Goal: Information Seeking & Learning: Learn about a topic

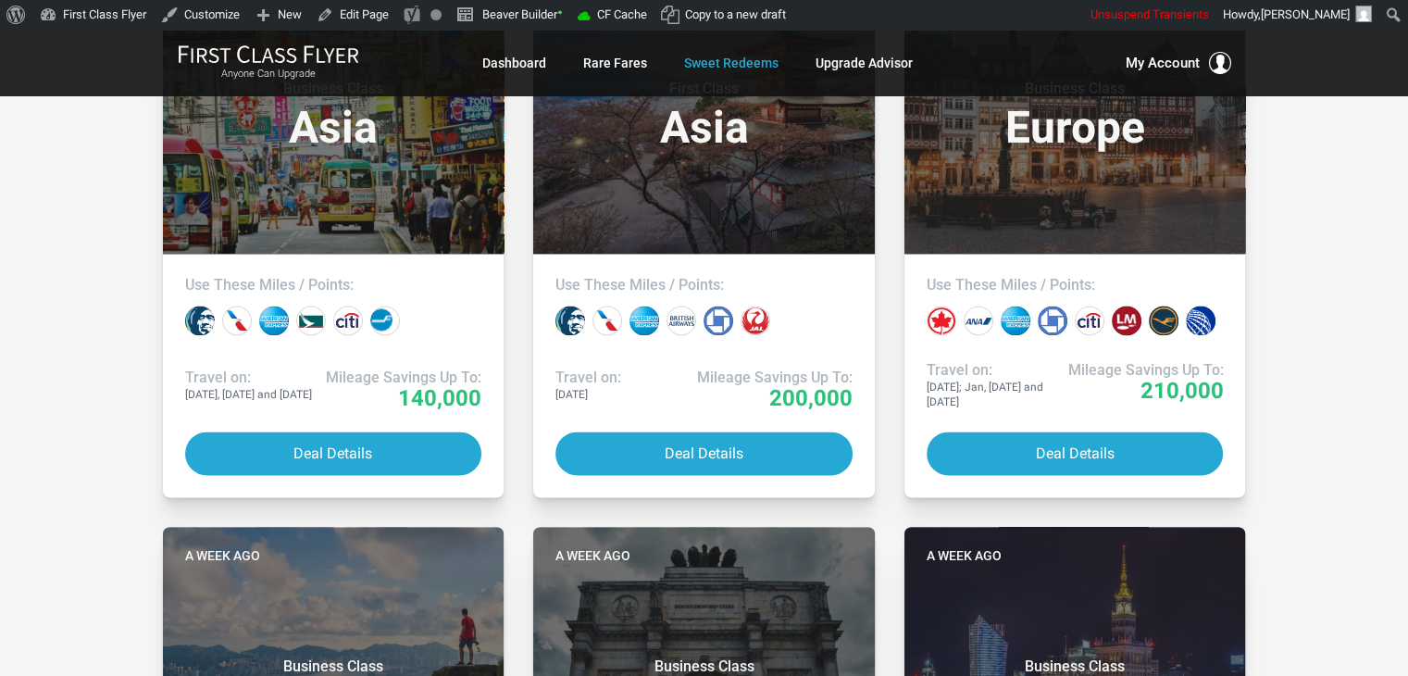
scroll to position [3300, 0]
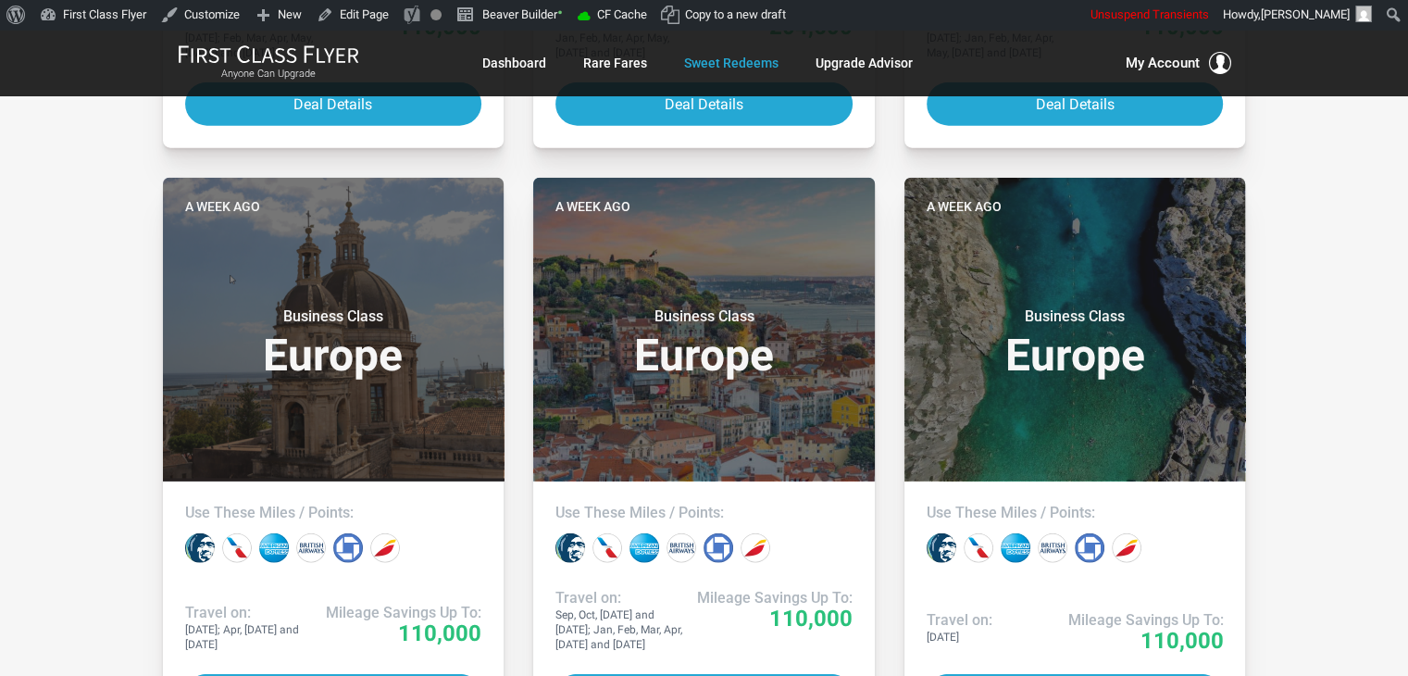
scroll to position [4482, 0]
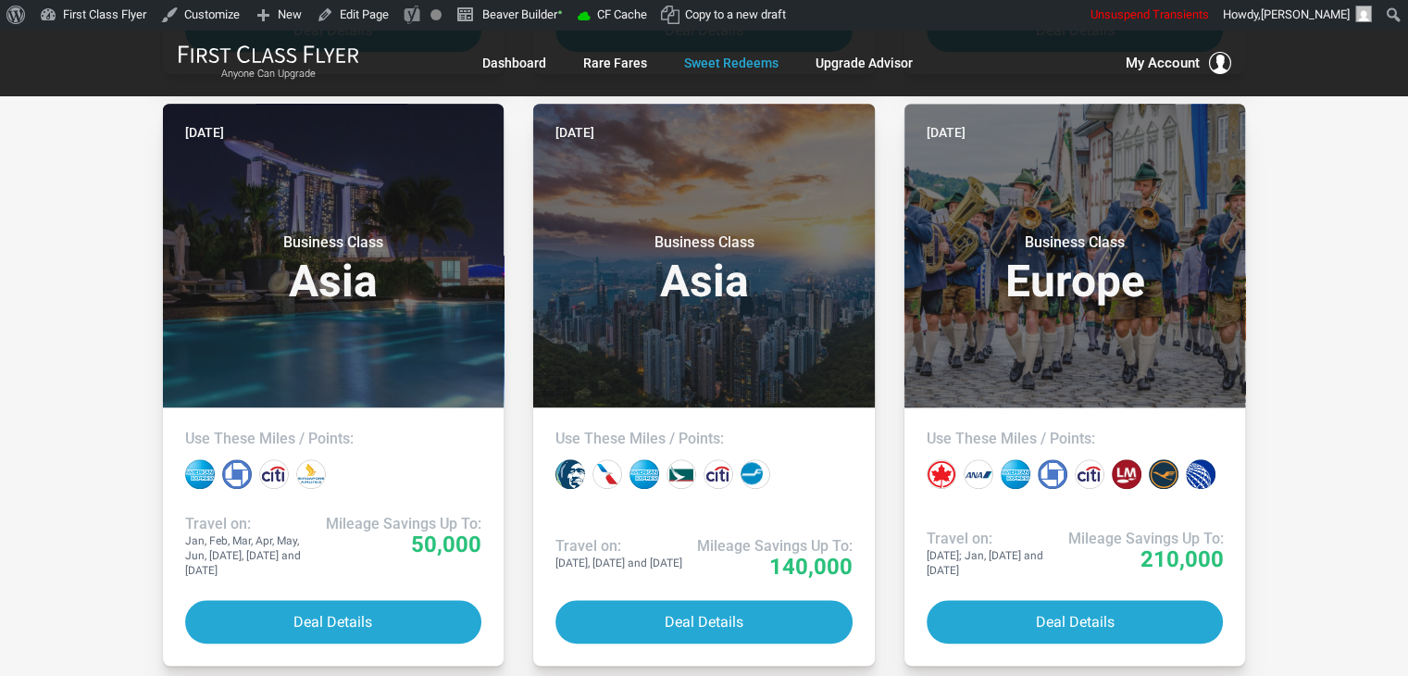
scroll to position [2068, 0]
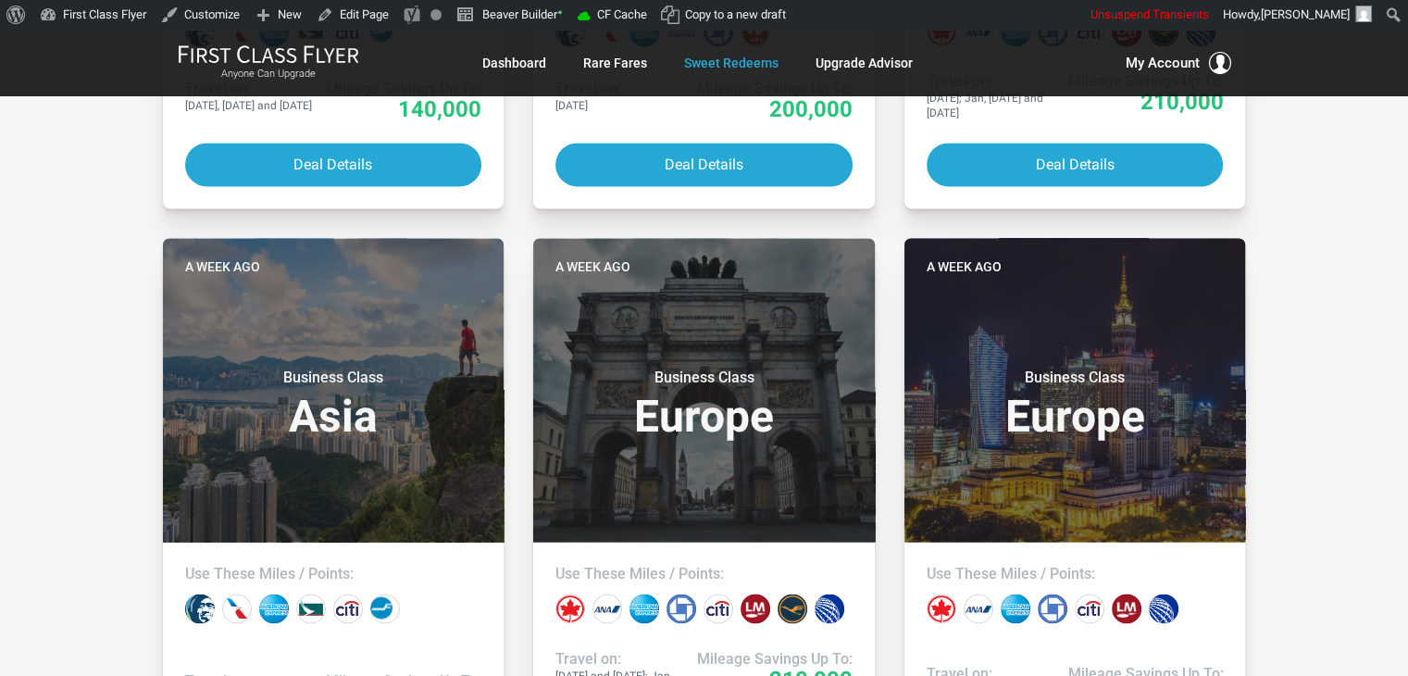
scroll to position [3250, 0]
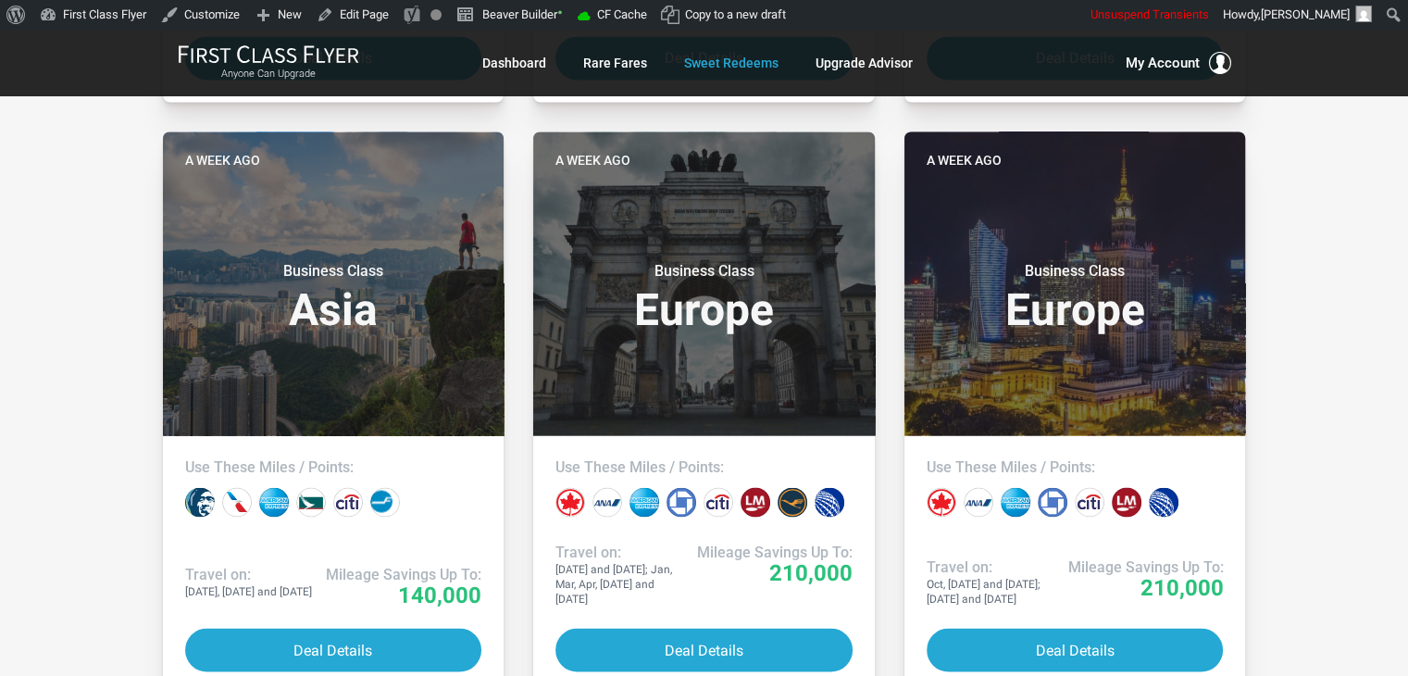
click at [1313, 423] on div "All Destinations Uncheck All Africa only [GEOGRAPHIC_DATA] only [GEOGRAPHIC_DAT…" at bounding box center [704, 670] width 1408 height 7272
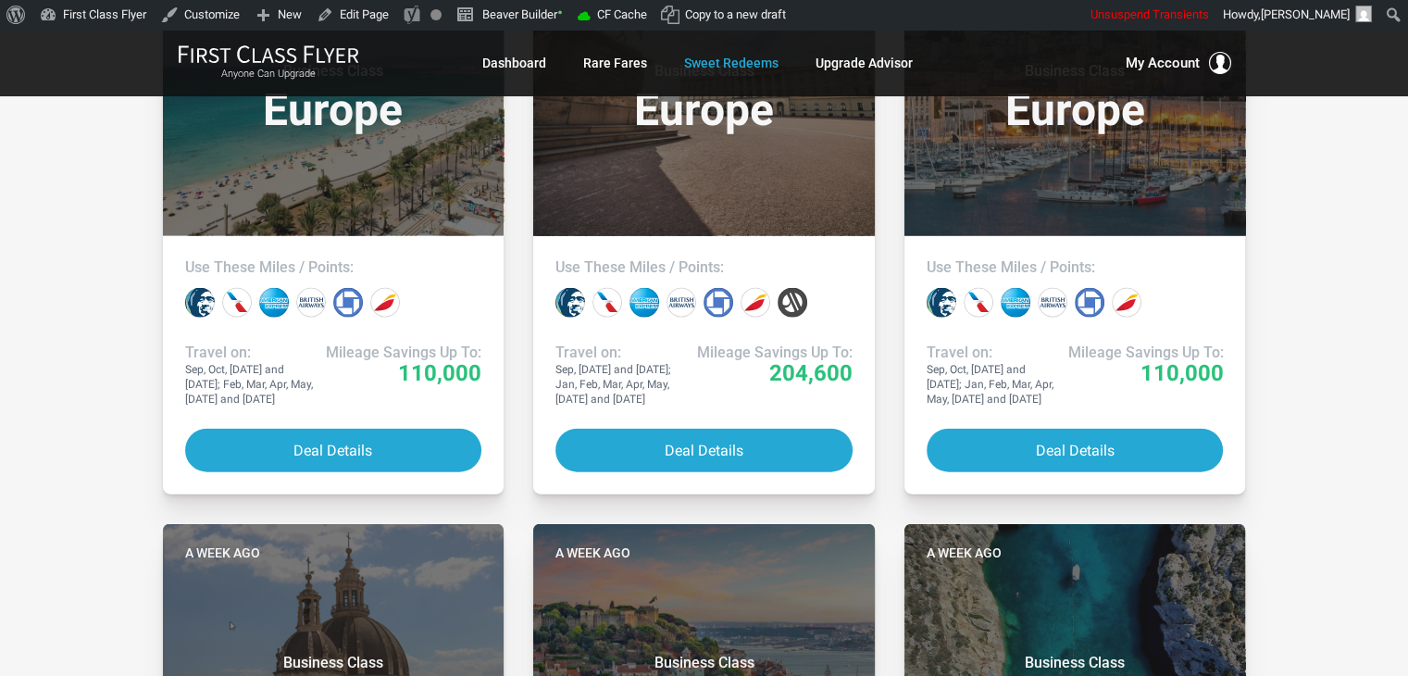
scroll to position [4065, 0]
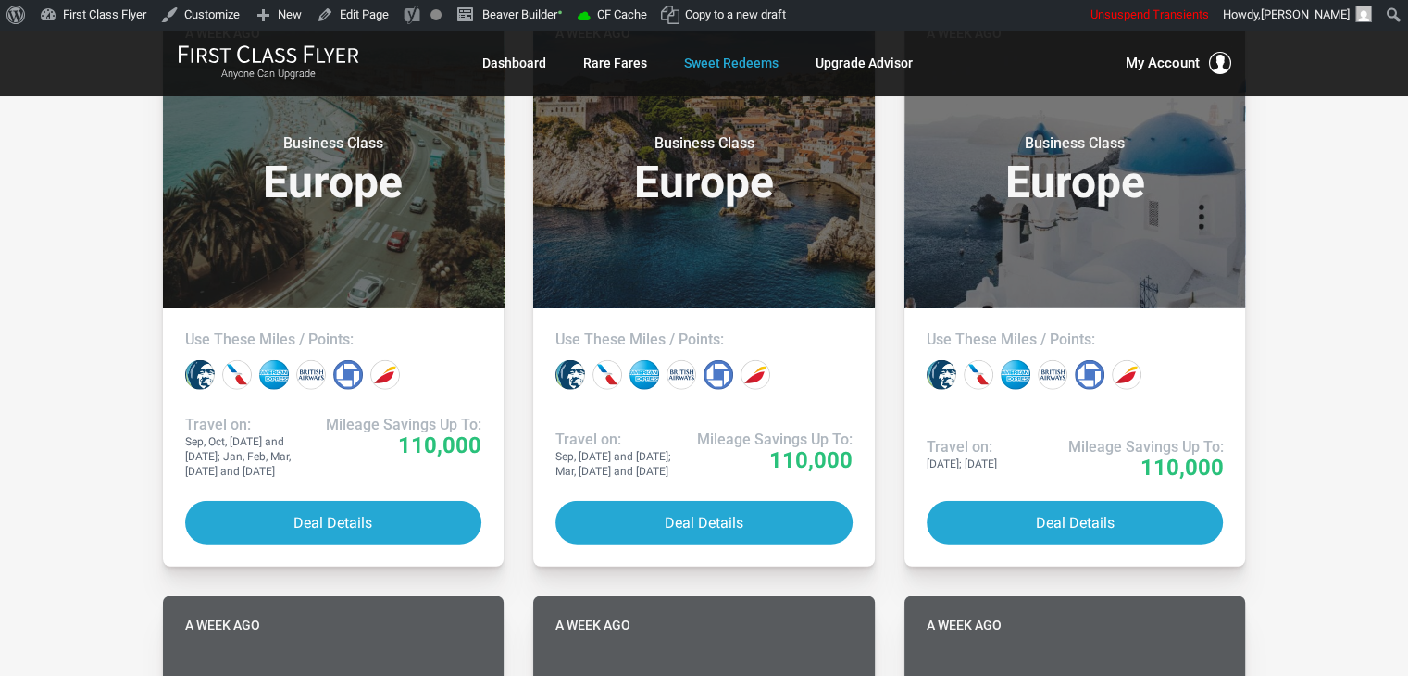
scroll to position [5247, 0]
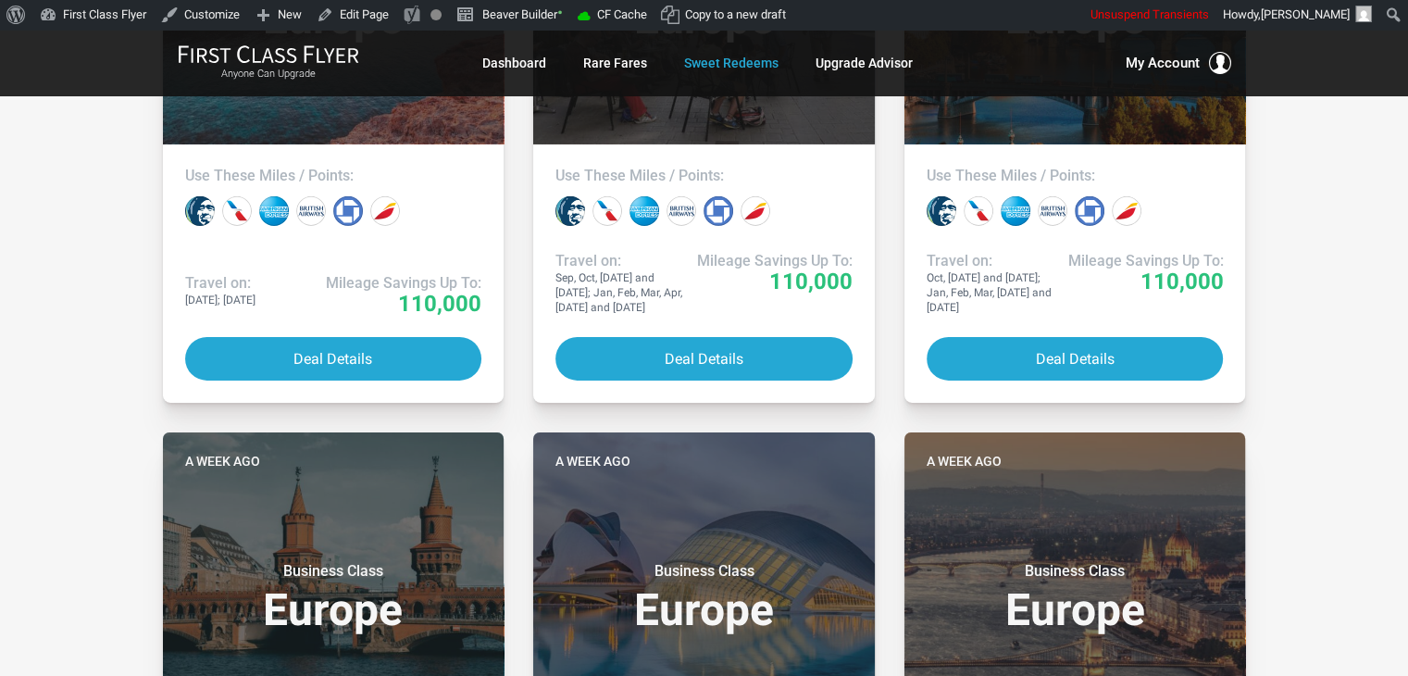
scroll to position [5547, 0]
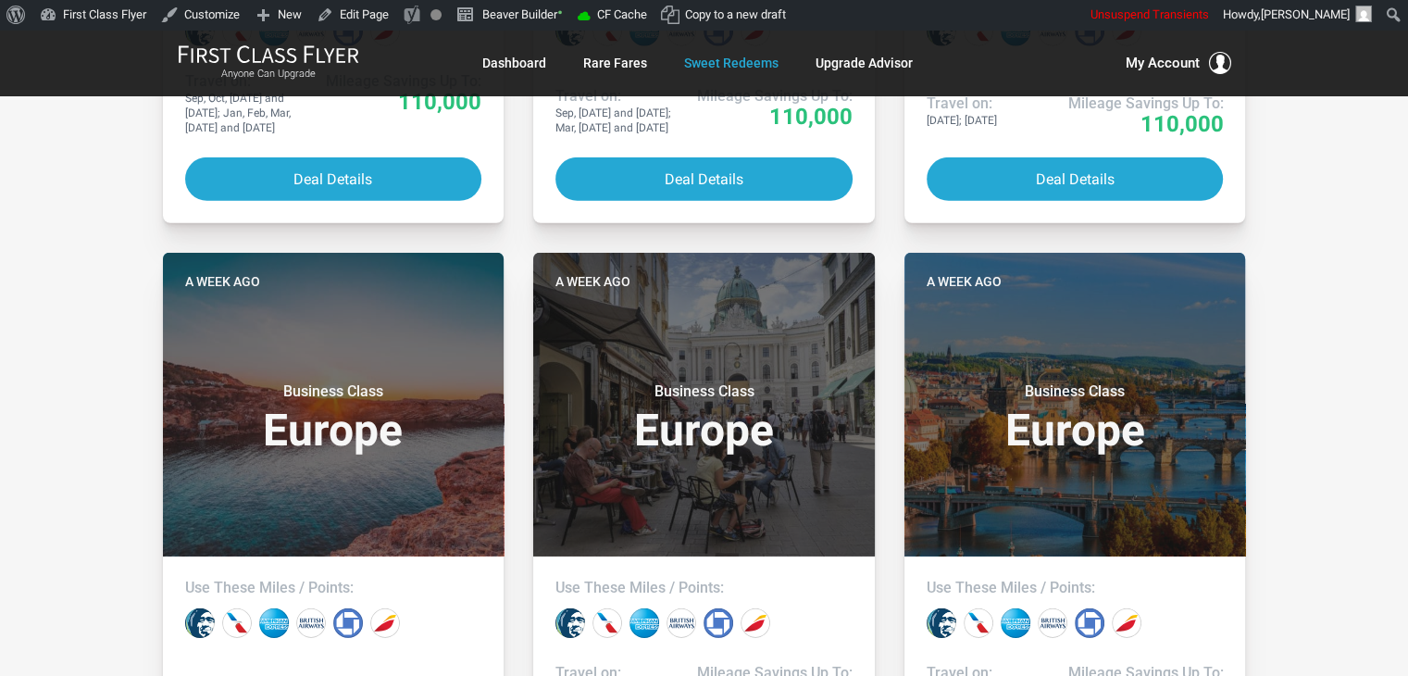
drag, startPoint x: 1338, startPoint y: 299, endPoint x: 1354, endPoint y: 268, distance: 35.6
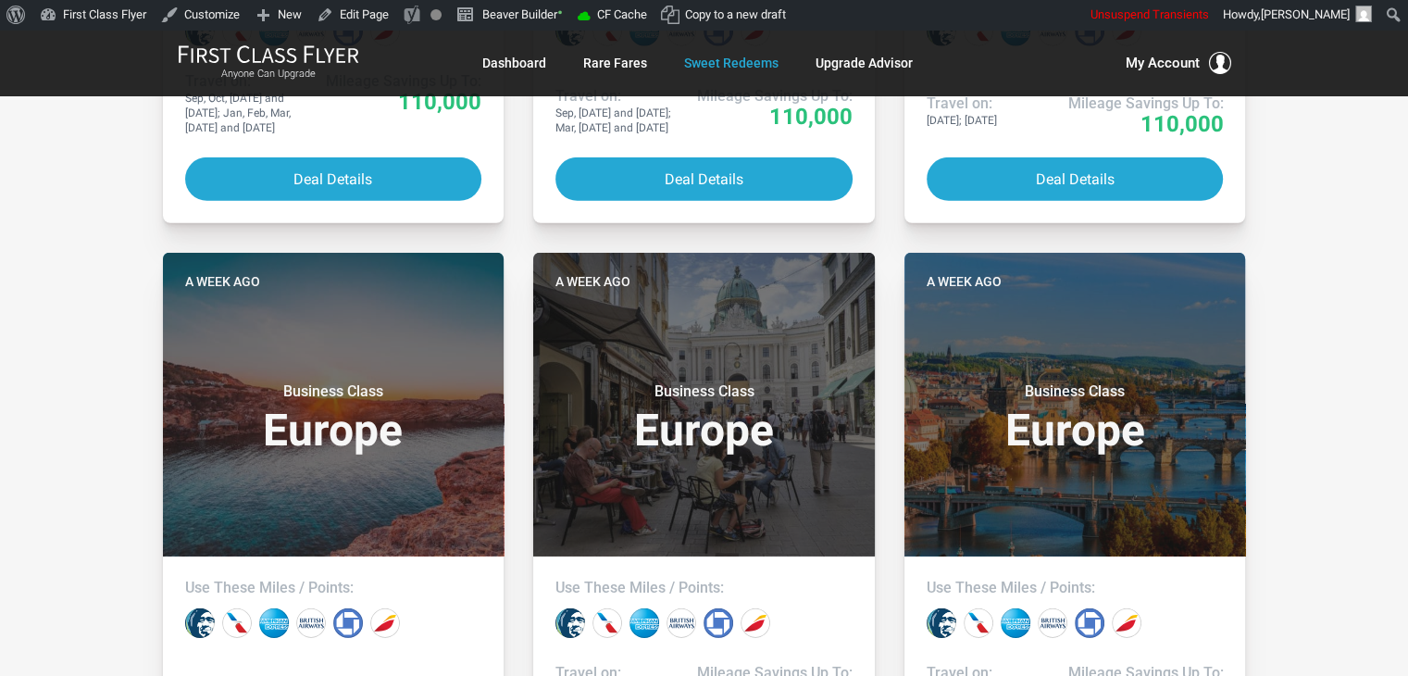
drag, startPoint x: 1260, startPoint y: 203, endPoint x: 1272, endPoint y: 198, distance: 12.9
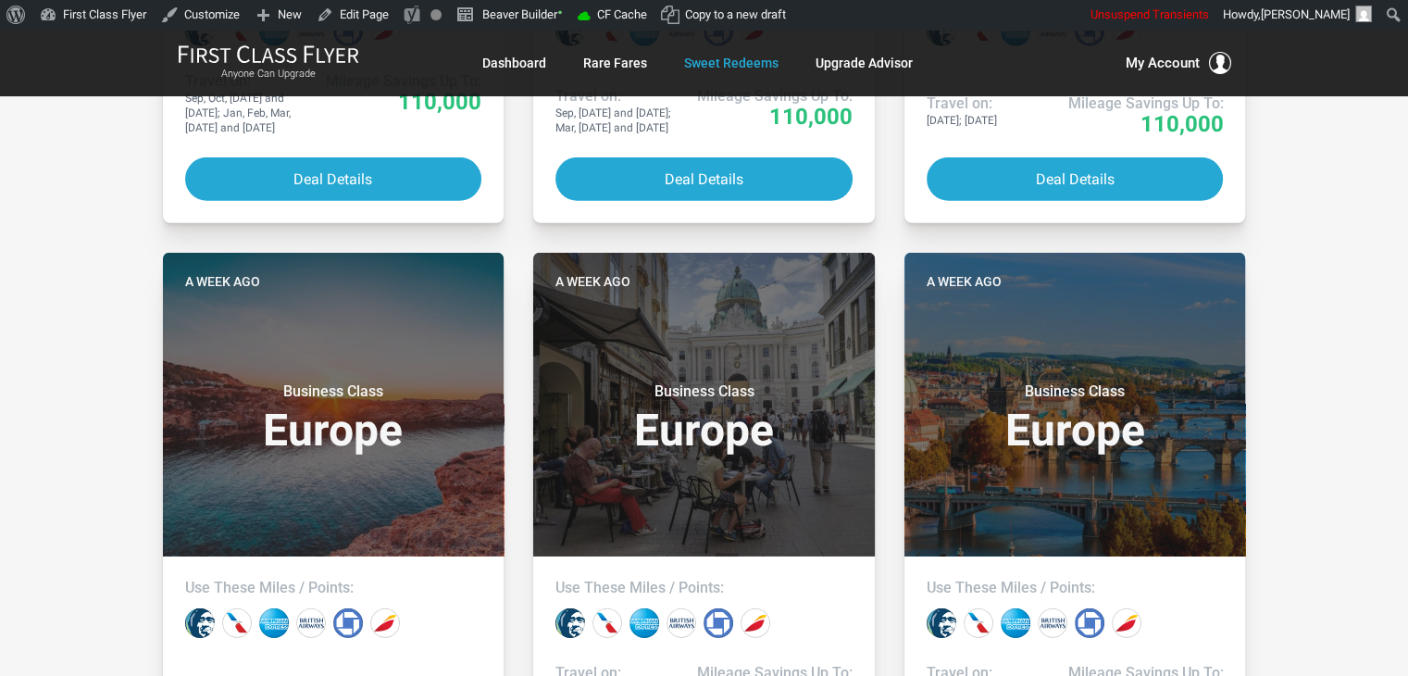
drag, startPoint x: 1360, startPoint y: 255, endPoint x: 1318, endPoint y: 208, distance: 62.3
drag, startPoint x: 1318, startPoint y: 208, endPoint x: 1326, endPoint y: 197, distance: 13.9
drag, startPoint x: 1326, startPoint y: 197, endPoint x: 1354, endPoint y: 182, distance: 31.5
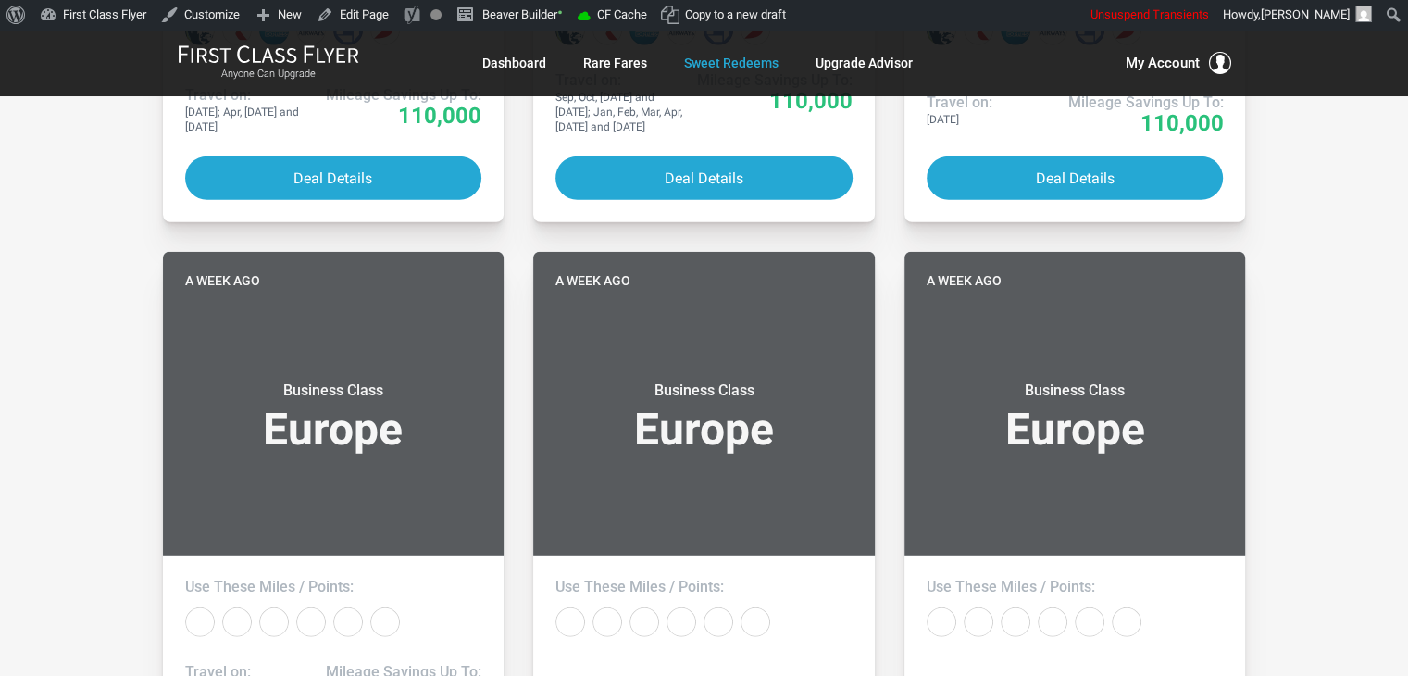
scroll to position [4365, 0]
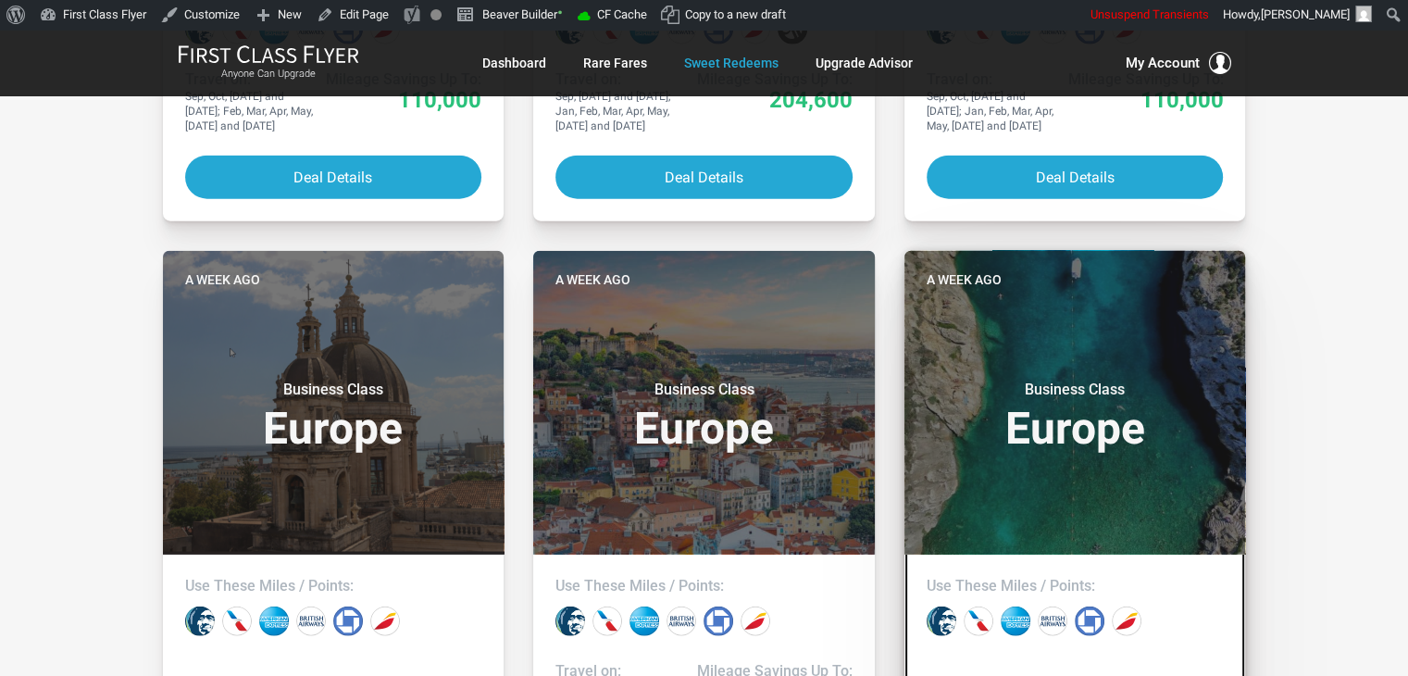
click at [1204, 427] on div "Business Class Europe" at bounding box center [1075, 411] width 297 height 98
